Goal: Information Seeking & Learning: Understand process/instructions

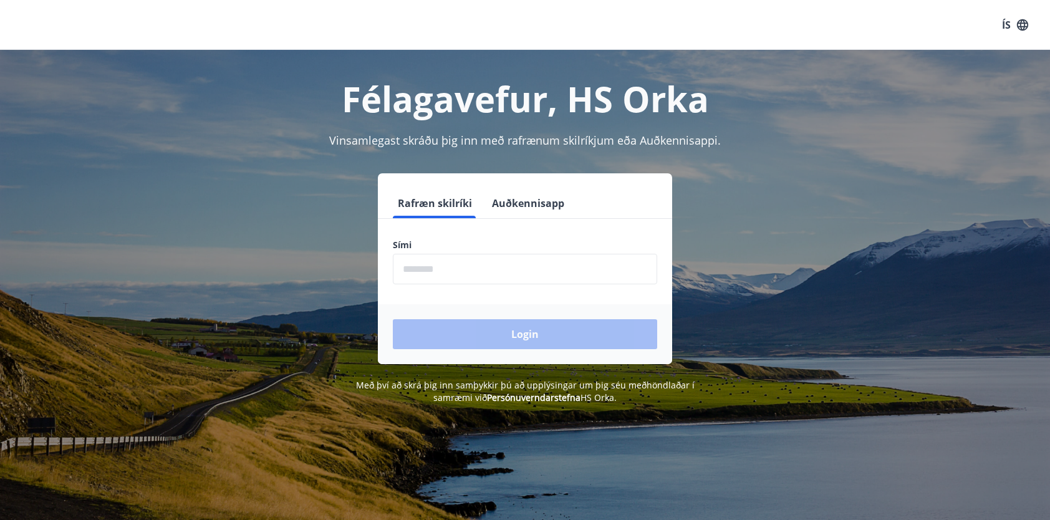
click at [502, 279] on input "phone" at bounding box center [525, 269] width 264 height 31
type input "********"
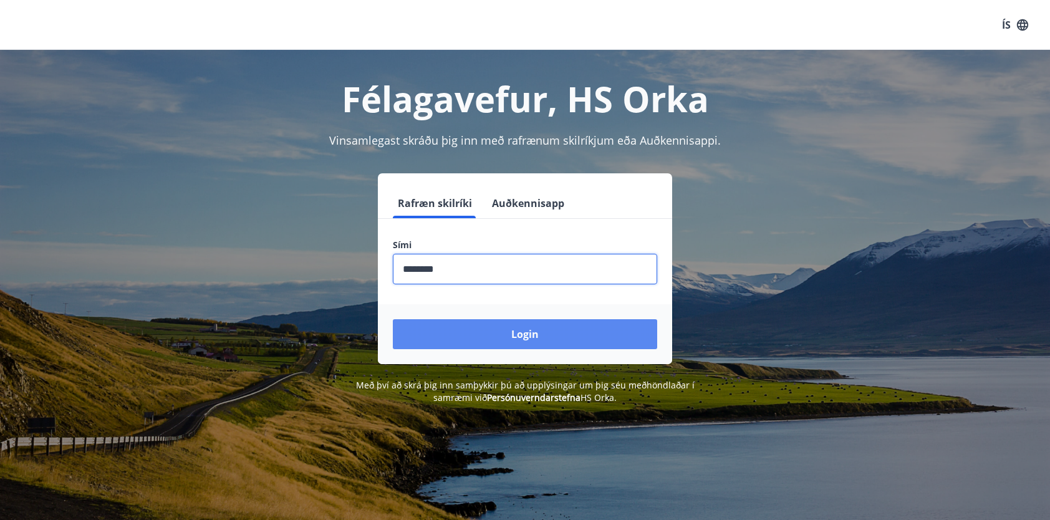
click at [518, 324] on button "Login" at bounding box center [525, 334] width 264 height 30
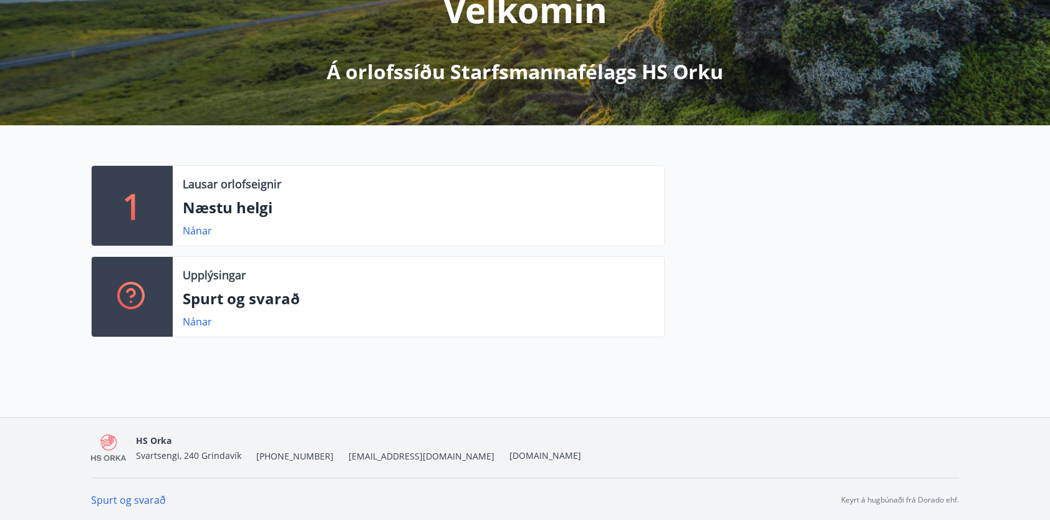
scroll to position [187, 0]
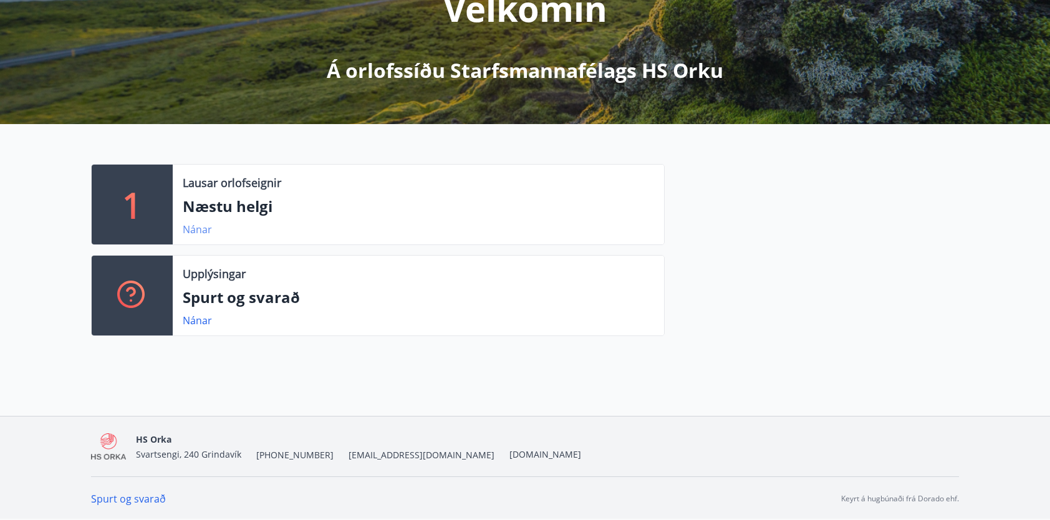
click at [200, 228] on link "Nánar" at bounding box center [197, 230] width 29 height 14
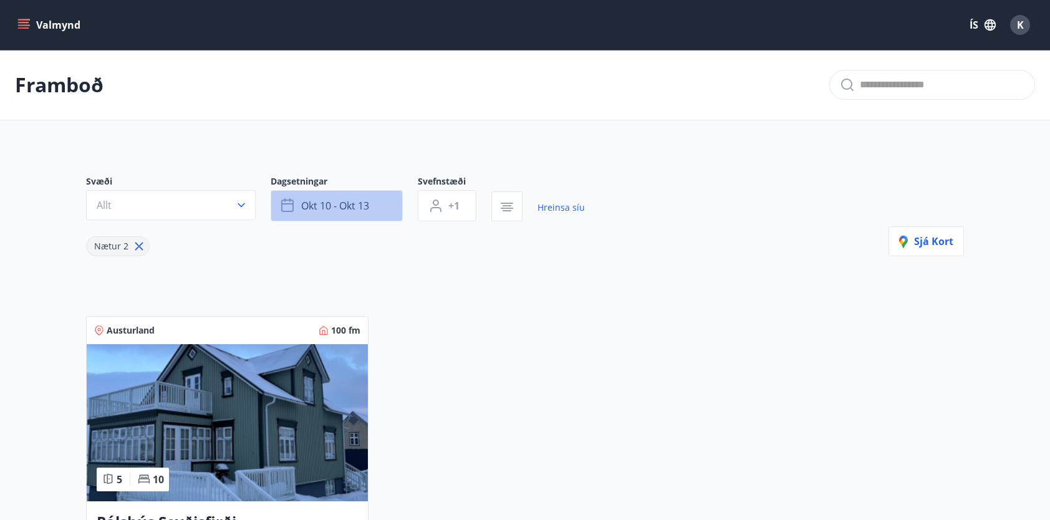
click at [350, 210] on span "okt 10 - okt 13" at bounding box center [335, 206] width 68 height 14
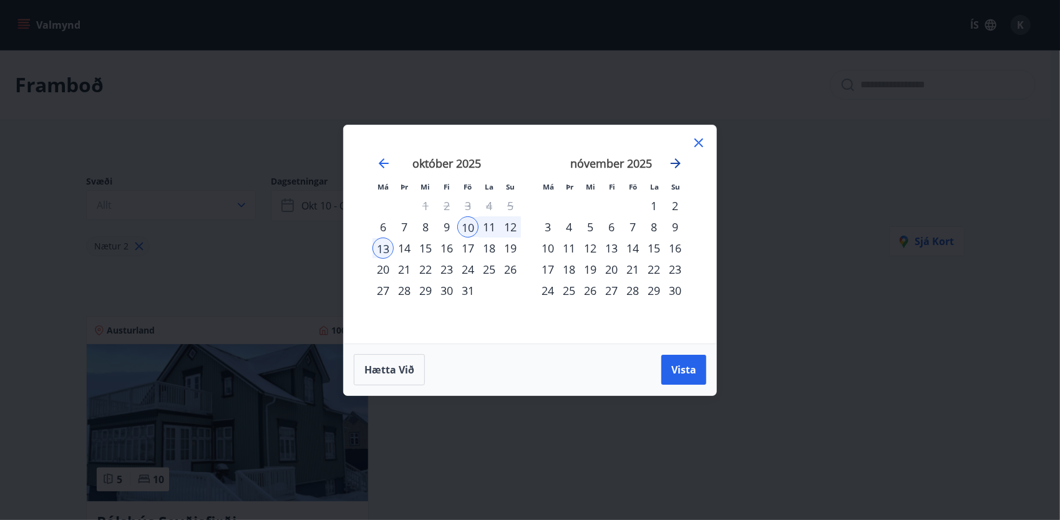
click at [680, 165] on icon "Move forward to switch to the next month." at bounding box center [675, 163] width 15 height 15
click at [677, 205] on div "1" at bounding box center [674, 205] width 21 height 21
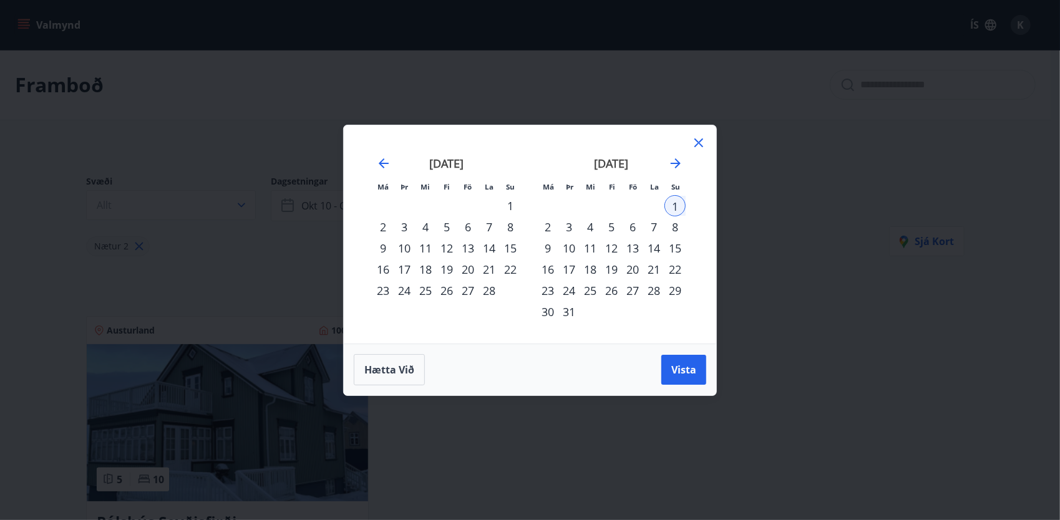
click at [570, 314] on div "31" at bounding box center [568, 311] width 21 height 21
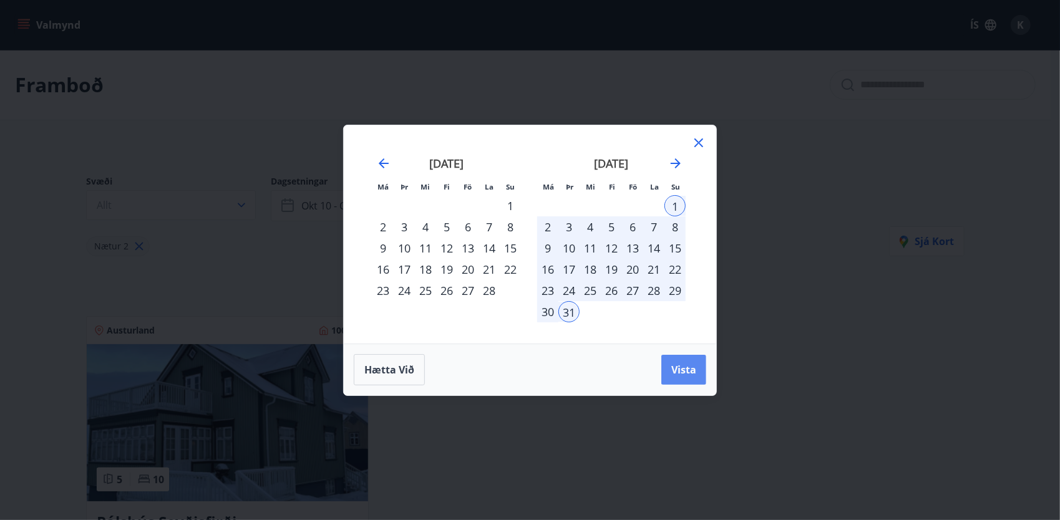
click at [683, 367] on span "Vista" at bounding box center [683, 370] width 25 height 14
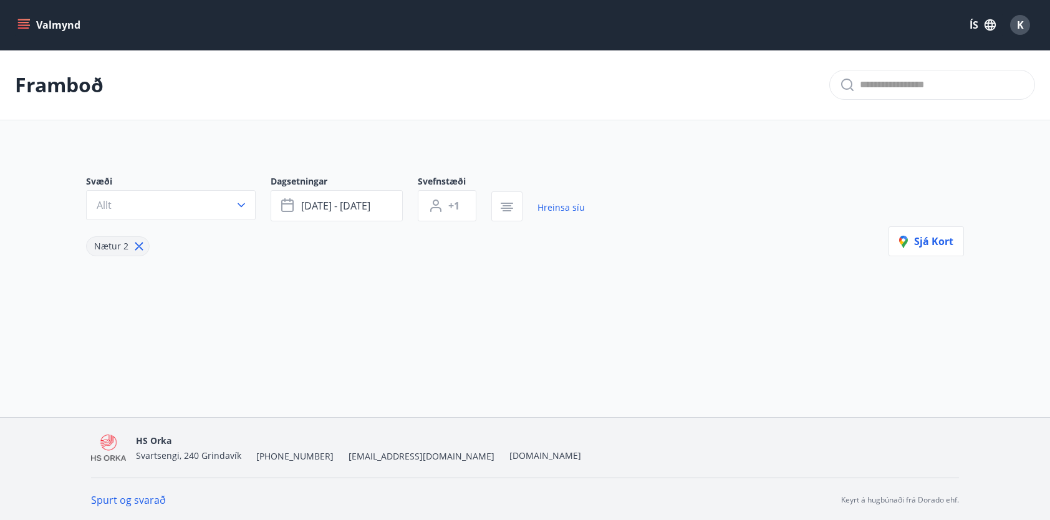
scroll to position [1, 0]
click at [42, 26] on button "Valmynd" at bounding box center [50, 25] width 70 height 22
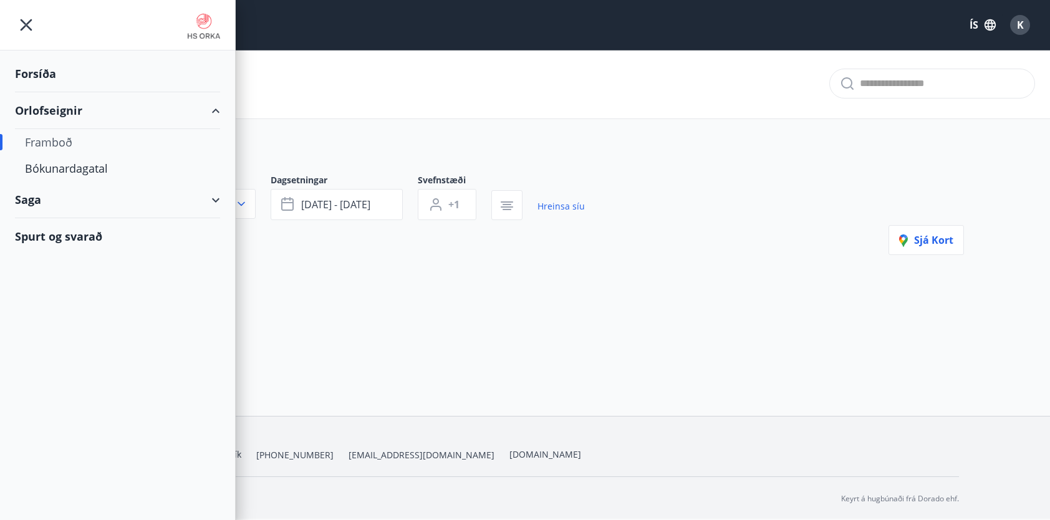
click at [55, 138] on div "Framboð" at bounding box center [117, 142] width 185 height 26
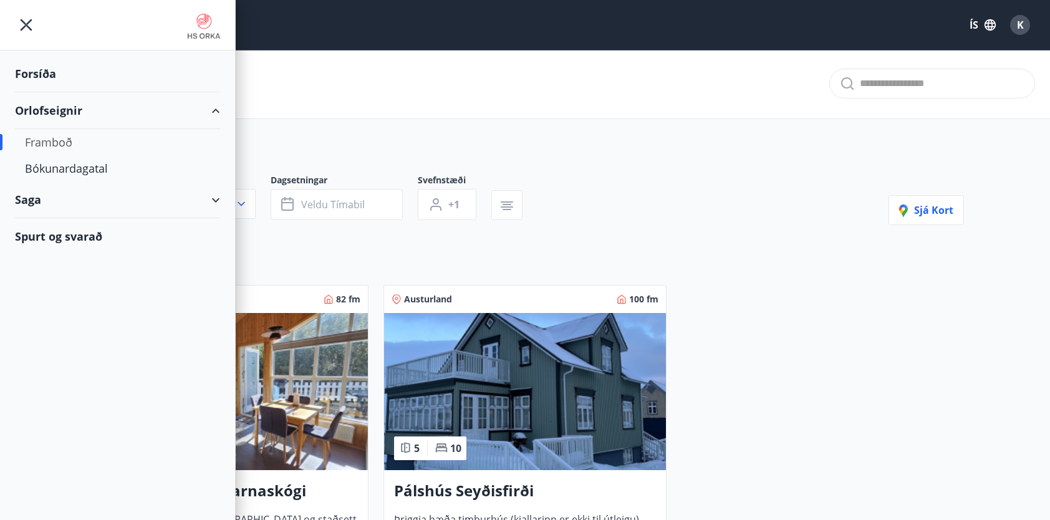
type input "*"
click at [72, 171] on div "Bókunardagatal" at bounding box center [117, 168] width 185 height 26
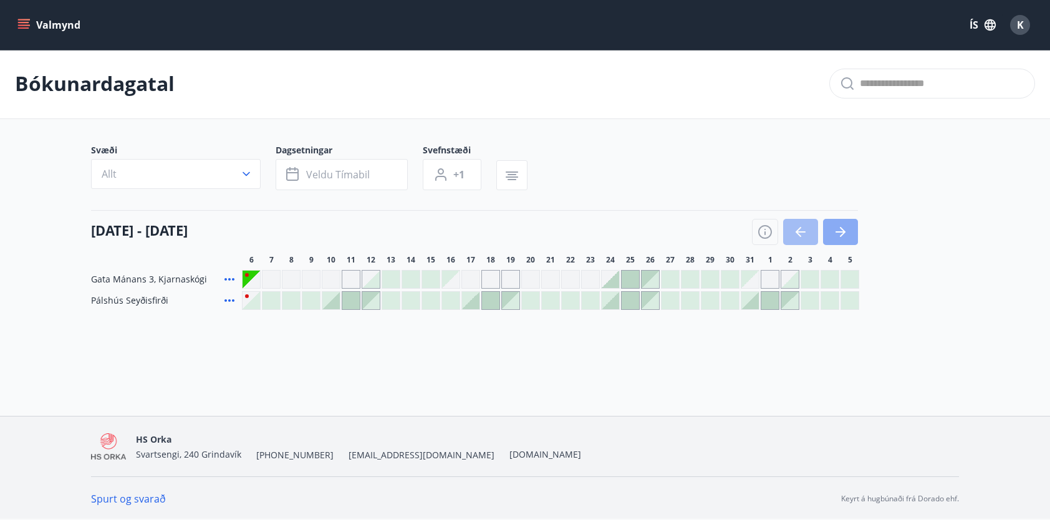
click at [843, 231] on icon "button" at bounding box center [841, 231] width 10 height 1
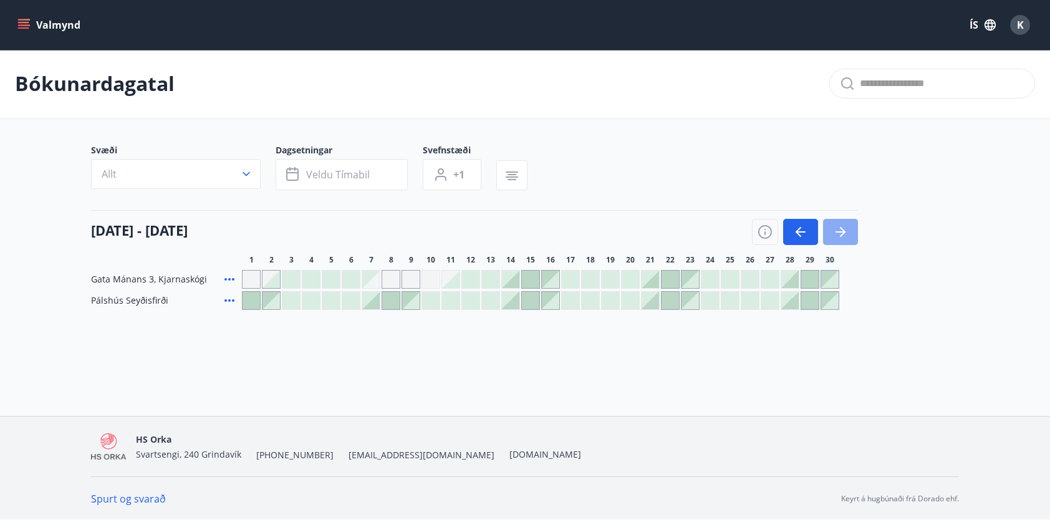
click at [843, 231] on icon "button" at bounding box center [841, 231] width 10 height 1
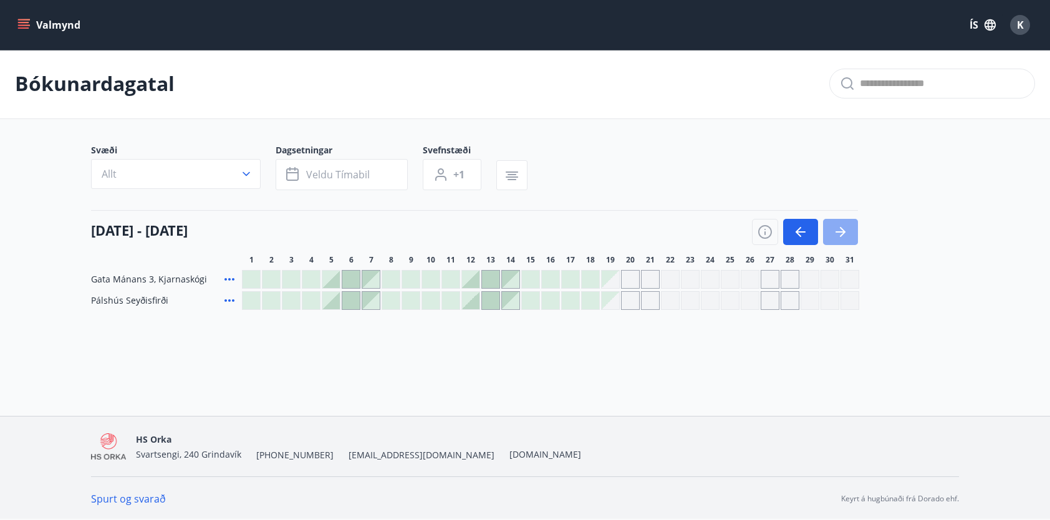
click at [843, 231] on icon "button" at bounding box center [841, 231] width 10 height 1
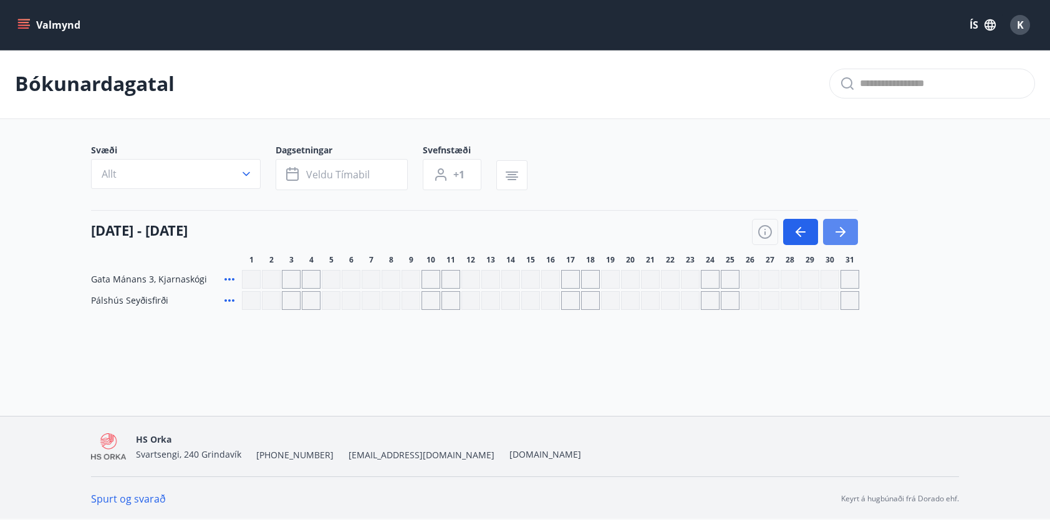
click at [843, 231] on icon "button" at bounding box center [841, 231] width 10 height 1
click at [842, 232] on icon "button" at bounding box center [840, 232] width 15 height 15
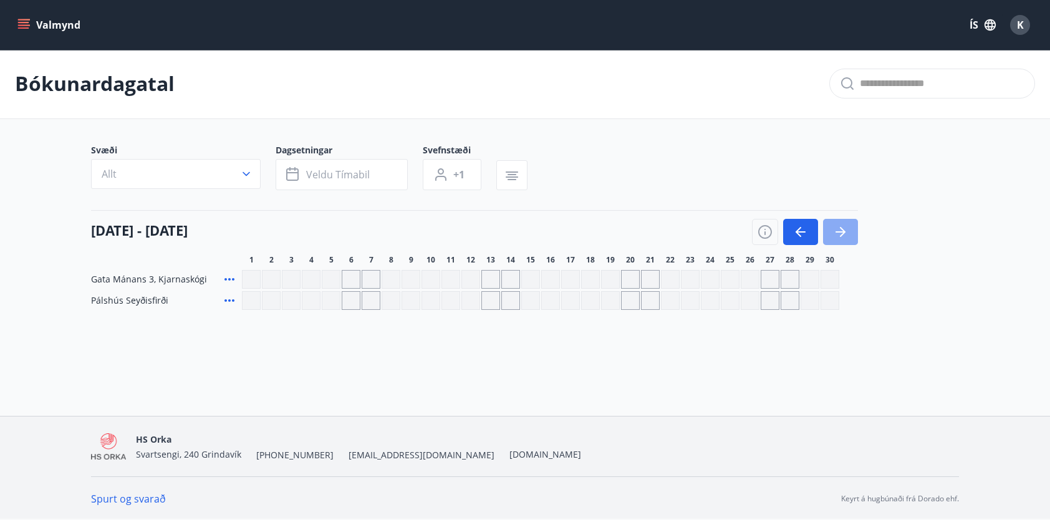
click at [842, 232] on icon "button" at bounding box center [840, 232] width 15 height 15
click at [833, 233] on icon "button" at bounding box center [840, 232] width 15 height 15
click at [800, 222] on button "button" at bounding box center [800, 232] width 35 height 26
click at [799, 235] on icon "button" at bounding box center [800, 232] width 15 height 15
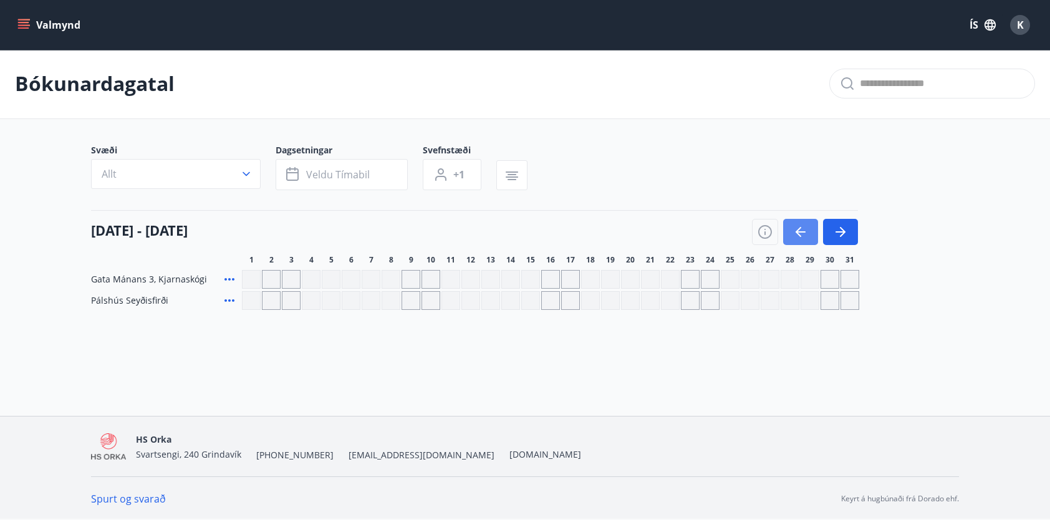
click at [799, 234] on icon "button" at bounding box center [800, 232] width 15 height 15
click at [809, 225] on button "button" at bounding box center [800, 232] width 35 height 26
click at [814, 228] on button "button" at bounding box center [800, 232] width 35 height 26
click at [813, 228] on button "button" at bounding box center [800, 232] width 35 height 26
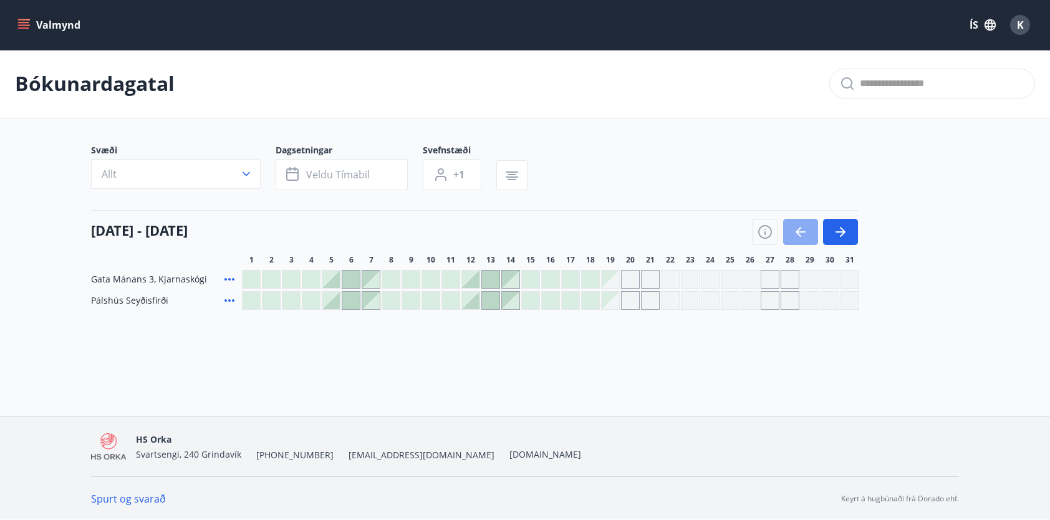
click at [813, 228] on button "button" at bounding box center [800, 232] width 35 height 26
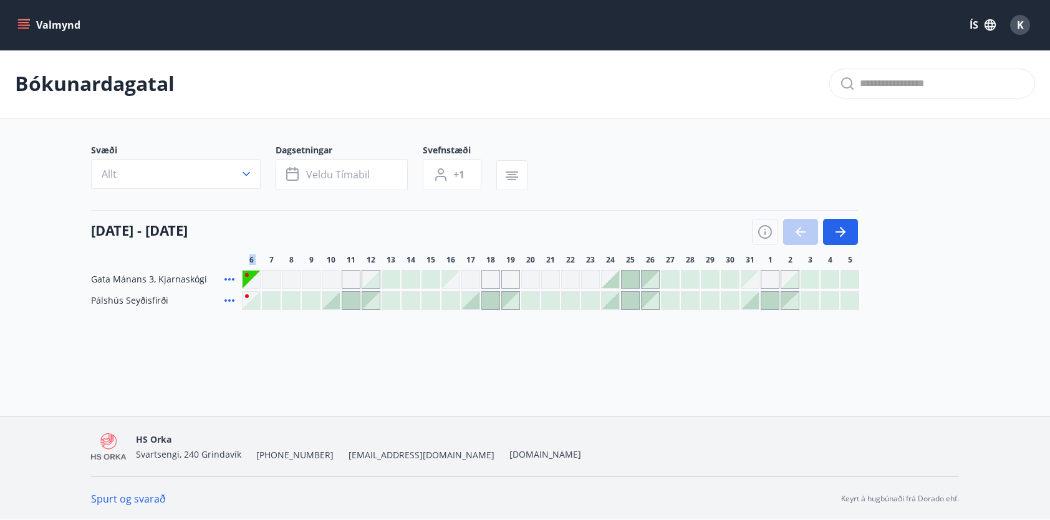
click at [813, 228] on div at bounding box center [805, 232] width 106 height 26
click at [841, 236] on icon "button" at bounding box center [840, 232] width 15 height 15
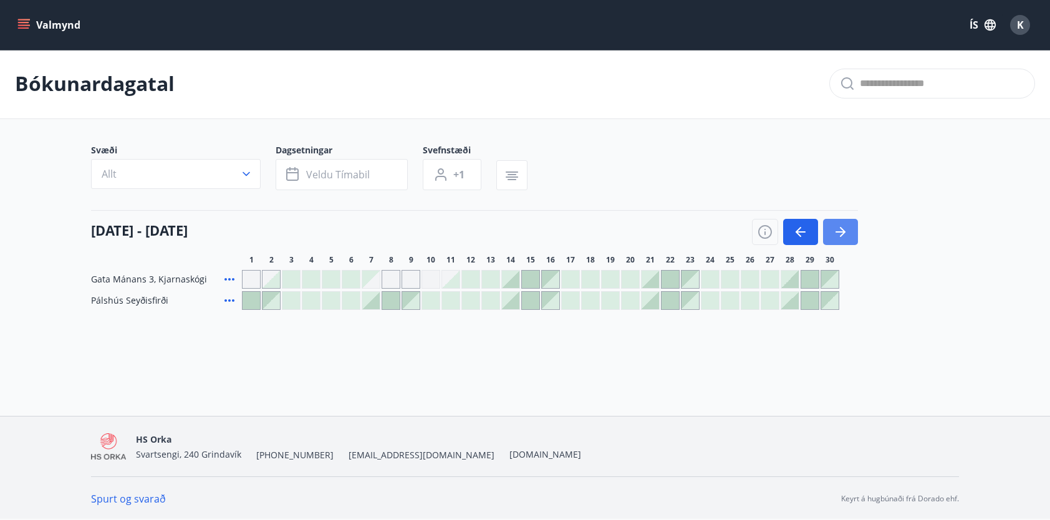
click at [846, 231] on icon "button" at bounding box center [840, 232] width 15 height 15
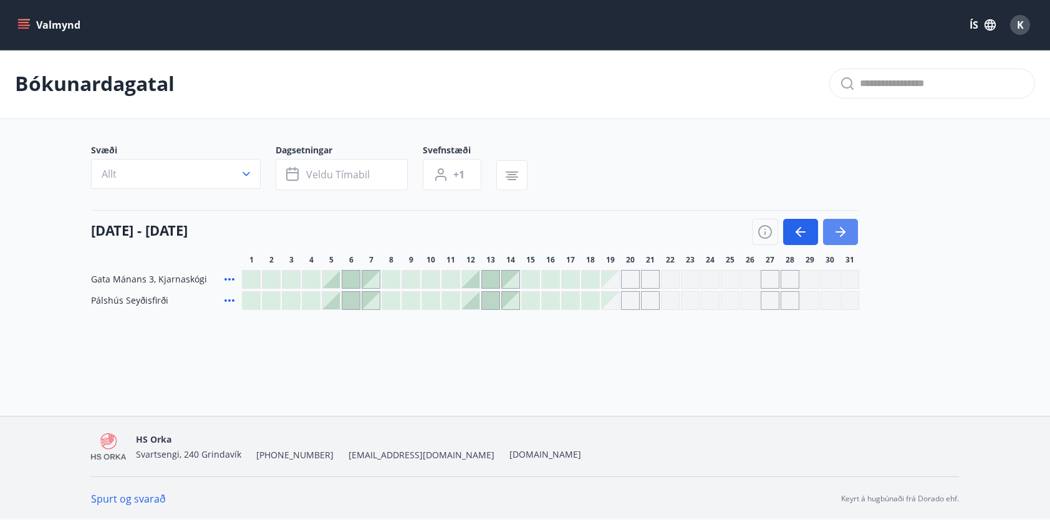
click at [846, 232] on icon "button" at bounding box center [840, 232] width 15 height 15
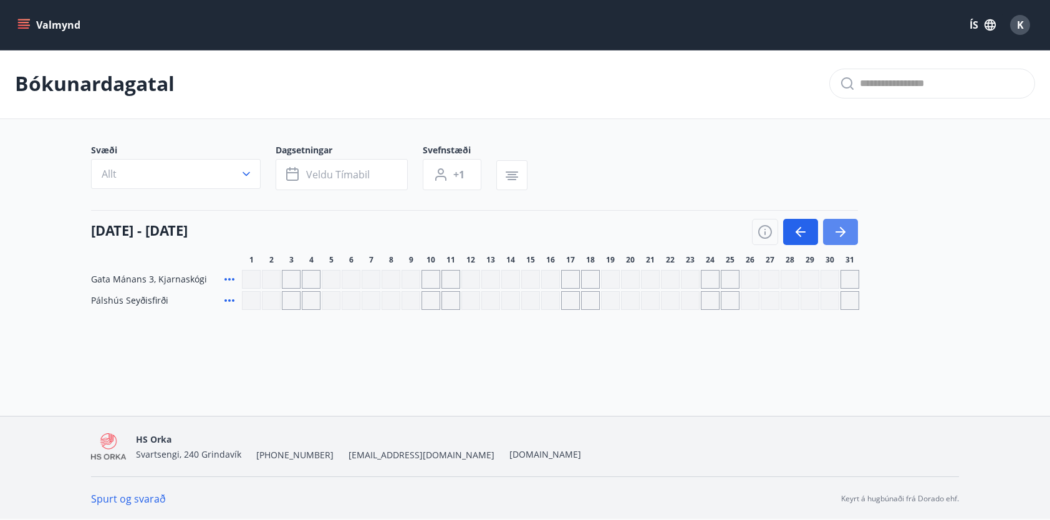
click at [846, 232] on icon "button" at bounding box center [840, 232] width 15 height 15
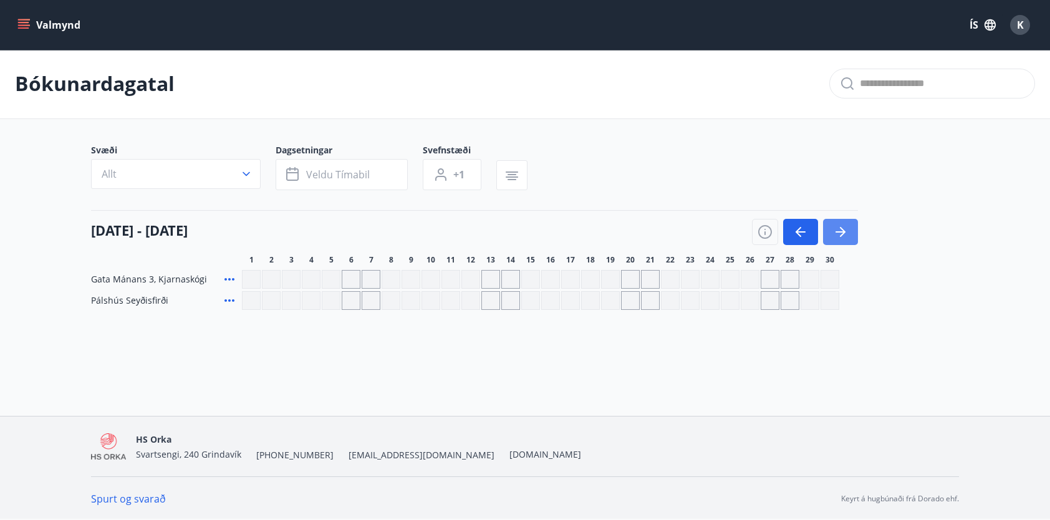
click at [846, 232] on icon "button" at bounding box center [840, 232] width 15 height 15
click at [845, 232] on icon "button" at bounding box center [840, 232] width 15 height 15
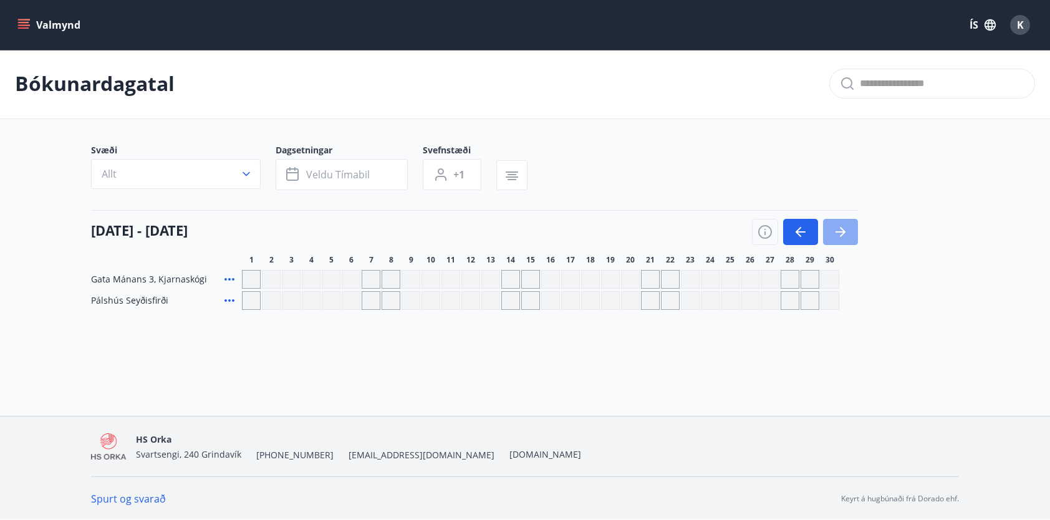
click at [845, 232] on icon "button" at bounding box center [840, 232] width 15 height 15
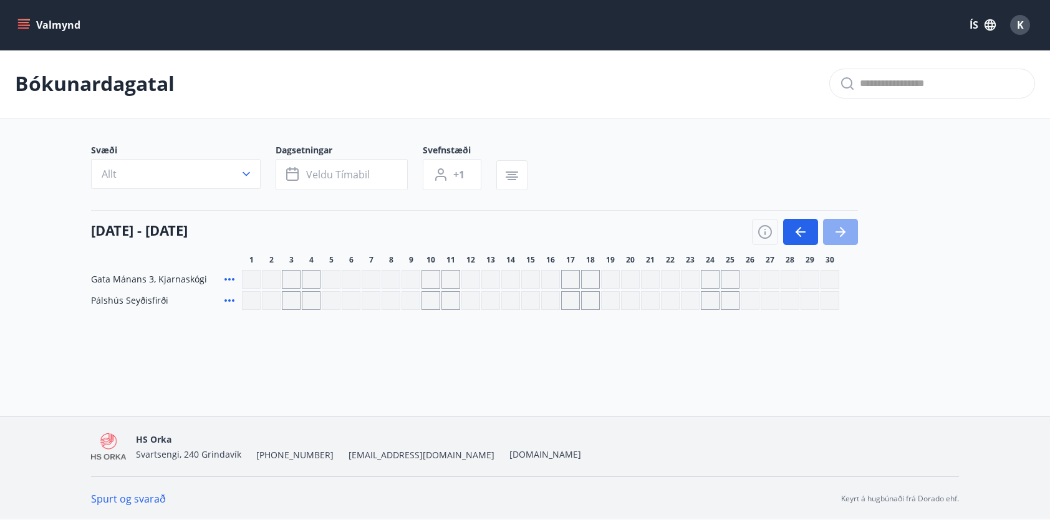
click at [845, 232] on icon "button" at bounding box center [840, 232] width 15 height 15
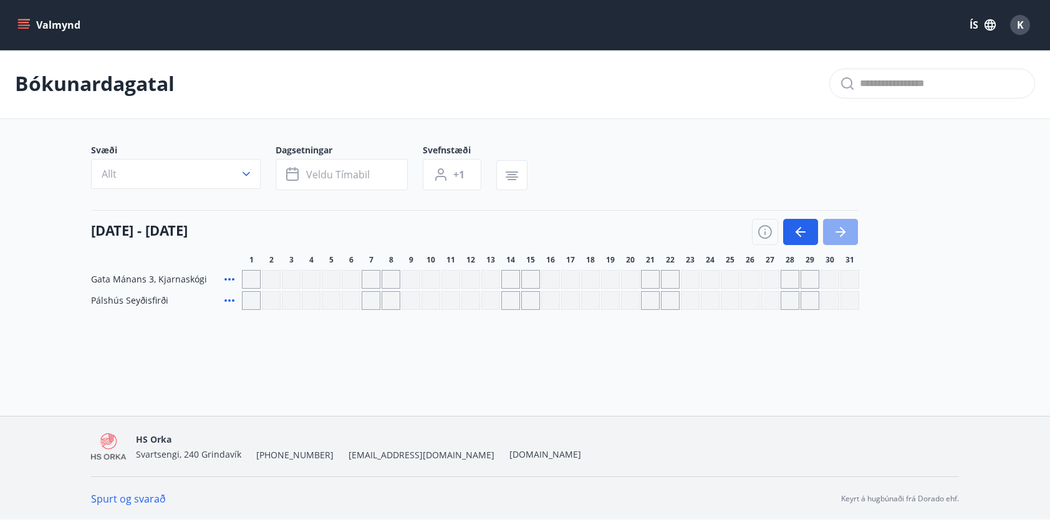
click at [845, 232] on icon "button" at bounding box center [840, 232] width 15 height 15
click at [806, 229] on icon "button" at bounding box center [800, 232] width 15 height 15
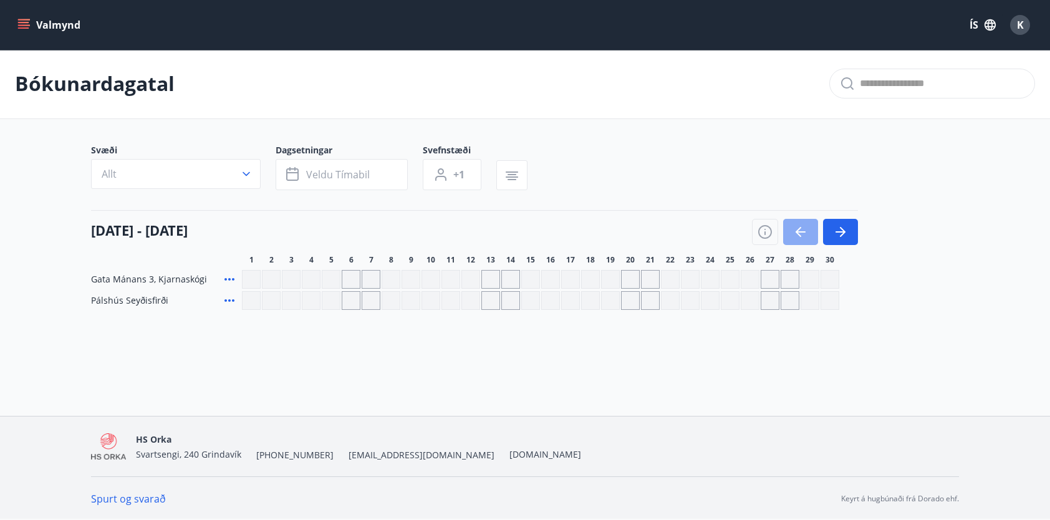
click at [806, 229] on icon "button" at bounding box center [800, 232] width 15 height 15
click at [805, 229] on icon "button" at bounding box center [800, 232] width 15 height 15
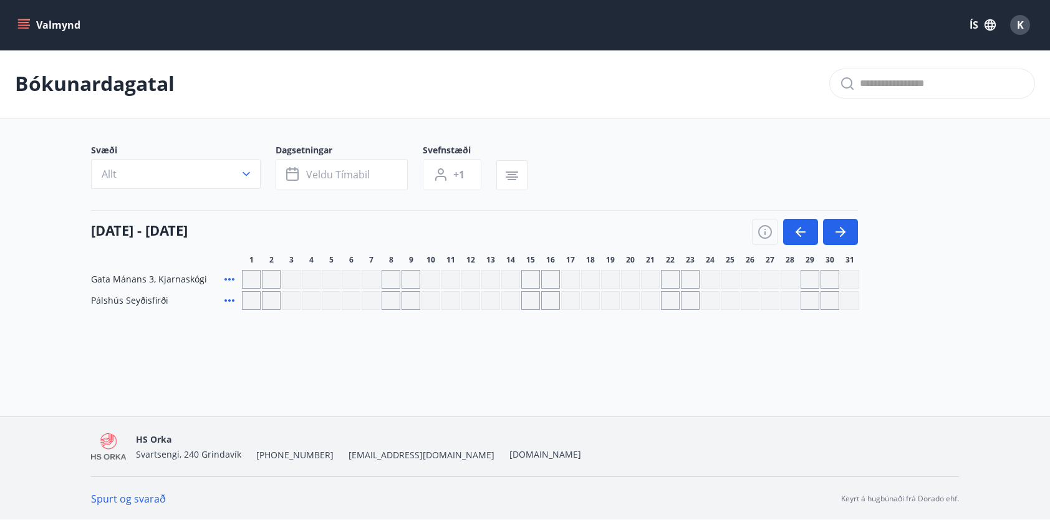
click at [248, 184] on button "Allt" at bounding box center [176, 174] width 170 height 30
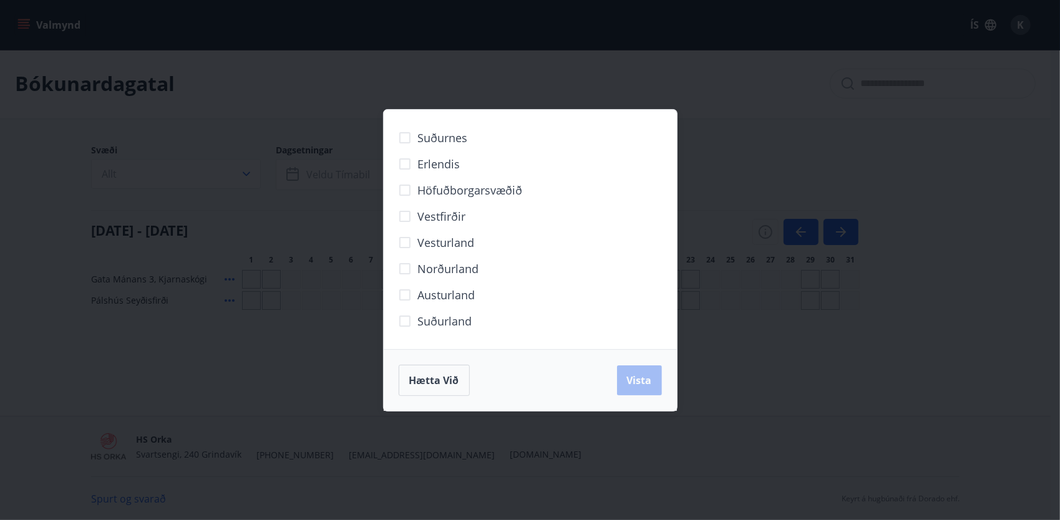
click at [732, 180] on div "Suðurnes Erlendis Höfuðborgarsvæðið [GEOGRAPHIC_DATA] [GEOGRAPHIC_DATA] [GEOGRA…" at bounding box center [530, 260] width 1060 height 520
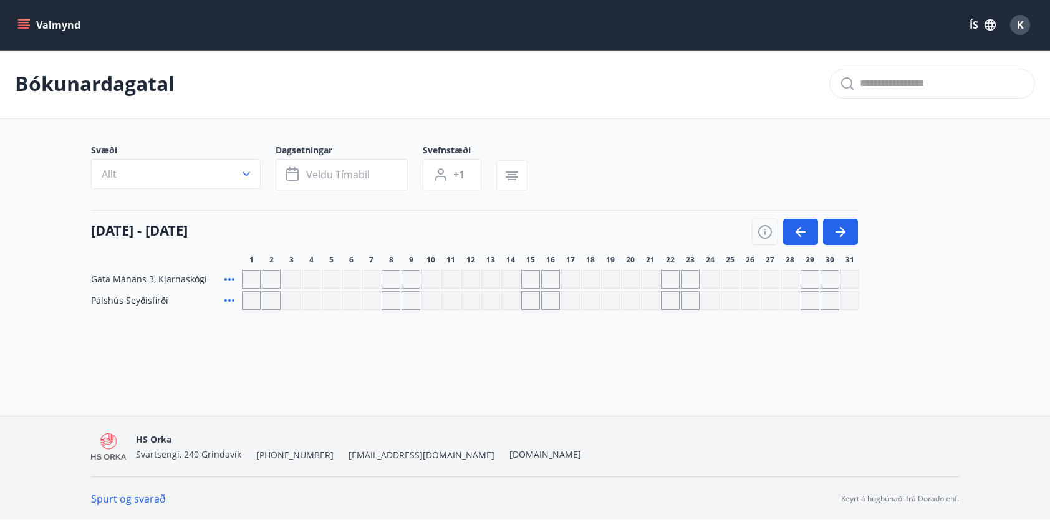
click at [22, 24] on icon "menu" at bounding box center [23, 25] width 12 height 12
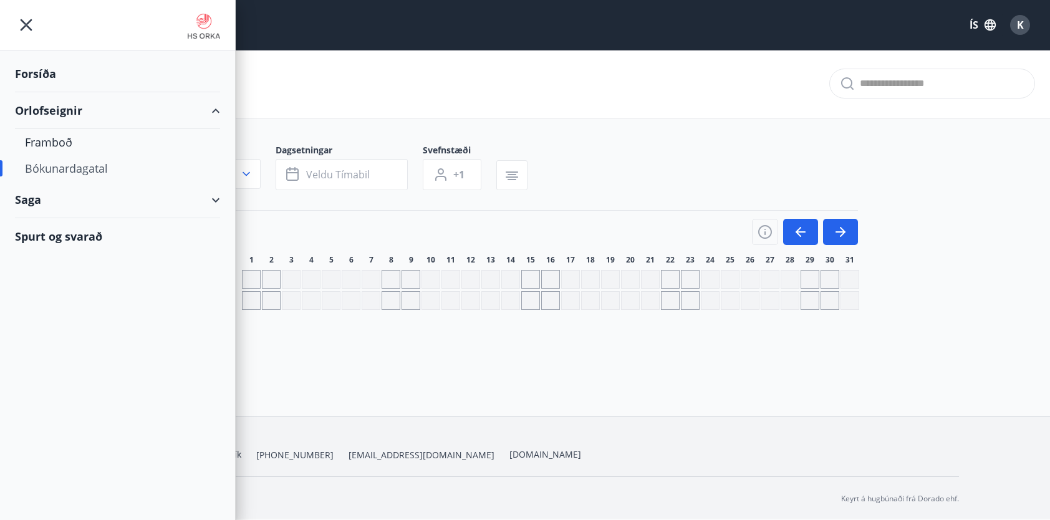
click at [41, 65] on div "Forsíða" at bounding box center [117, 74] width 205 height 37
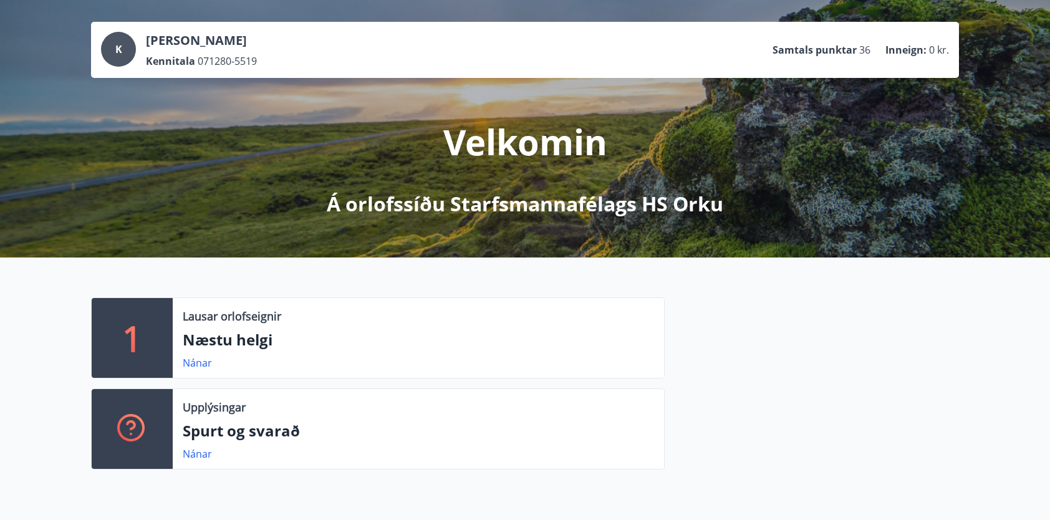
scroll to position [126, 0]
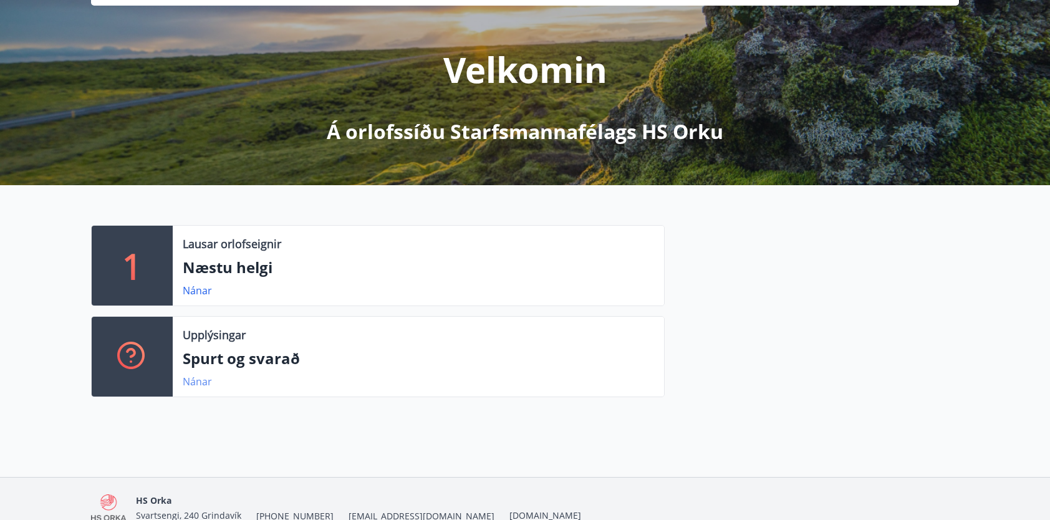
click at [190, 375] on link "Nánar" at bounding box center [197, 382] width 29 height 14
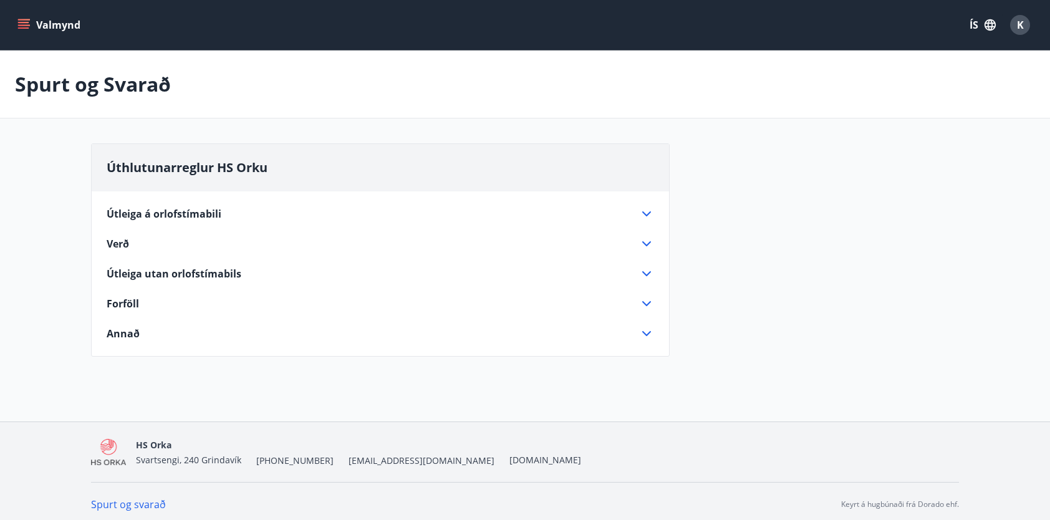
click at [155, 211] on span "Útleiga á orlofstímabili" at bounding box center [164, 214] width 115 height 14
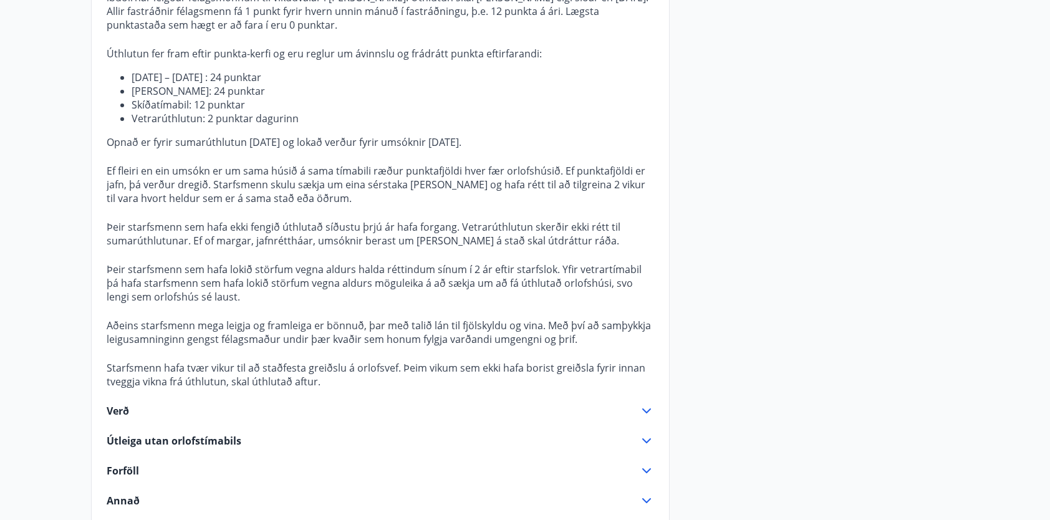
scroll to position [312, 0]
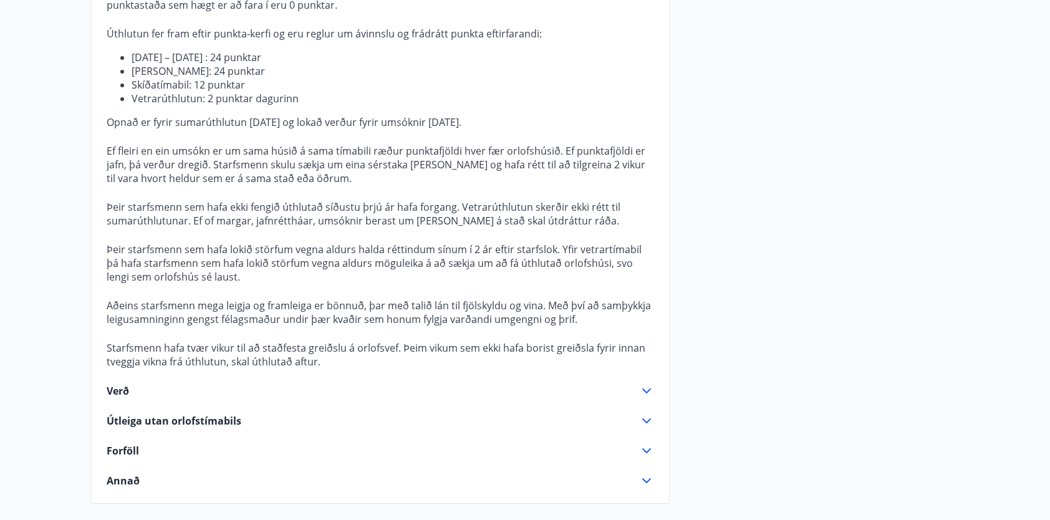
click at [205, 420] on span "Útleiga utan orlofstímabils" at bounding box center [174, 421] width 135 height 14
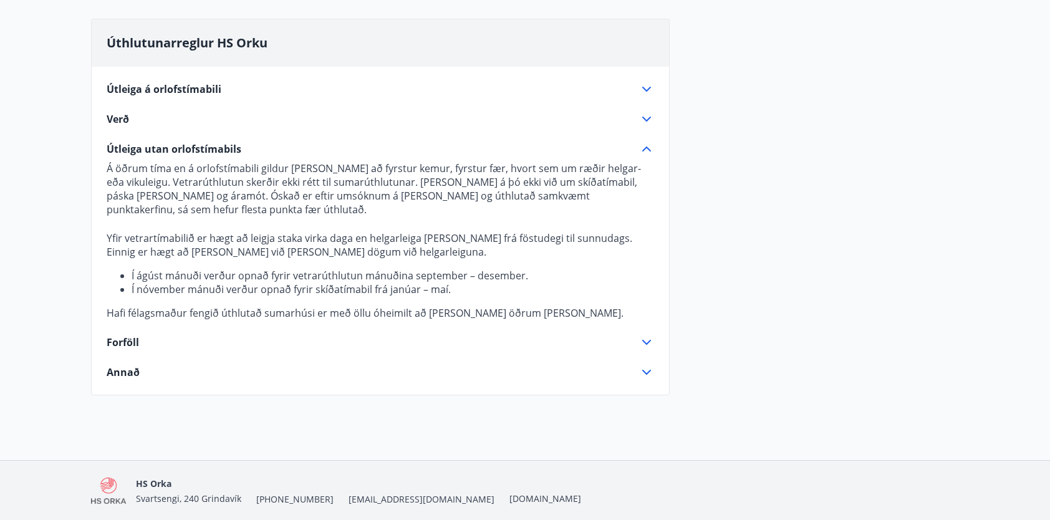
scroll to position [106, 0]
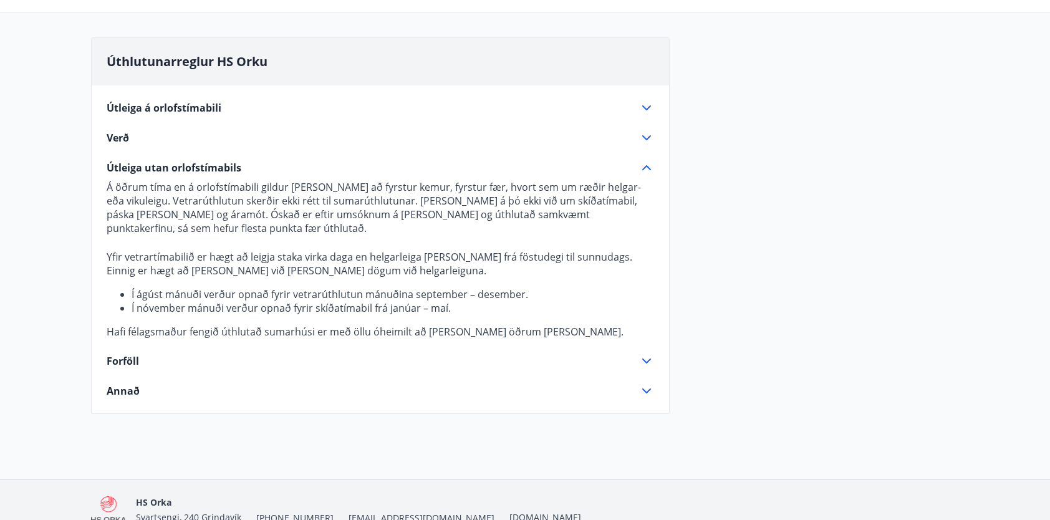
click at [131, 365] on span "Forföll" at bounding box center [123, 361] width 32 height 14
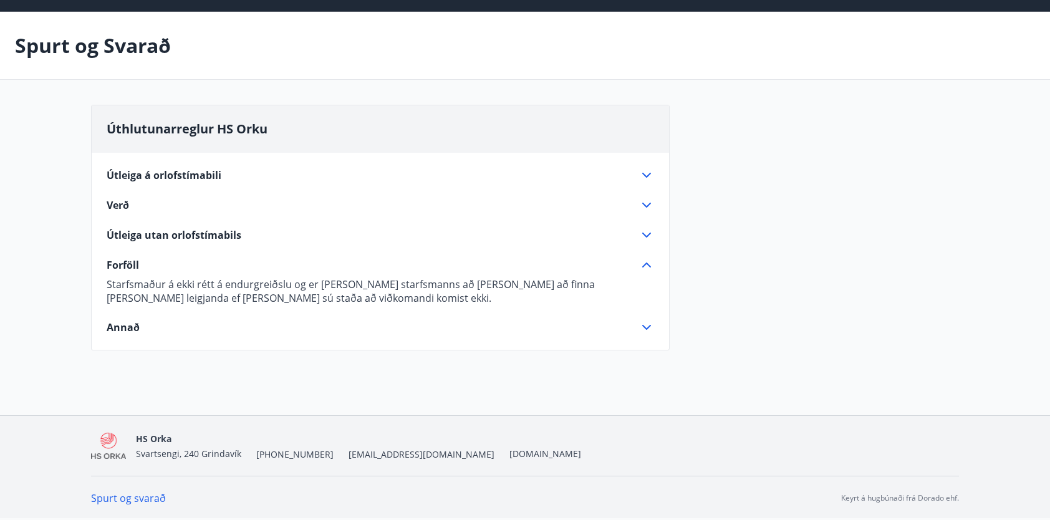
scroll to position [37, 0]
